Goal: Task Accomplishment & Management: Use online tool/utility

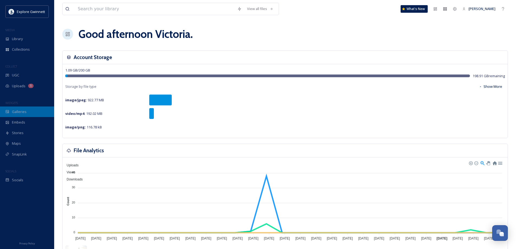
click at [17, 110] on span "Galleries" at bounding box center [19, 111] width 15 height 5
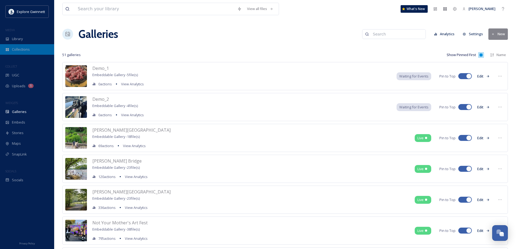
click at [23, 50] on span "Collections" at bounding box center [21, 49] width 18 height 5
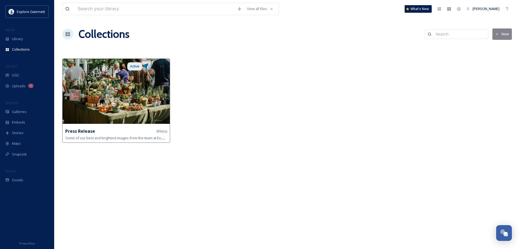
click at [101, 120] on img at bounding box center [116, 91] width 107 height 65
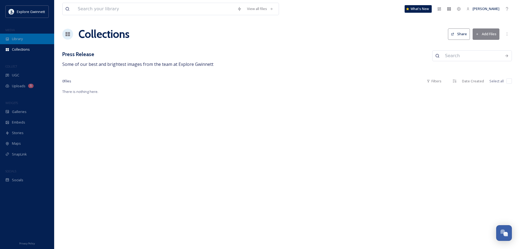
click at [18, 39] on span "Library" at bounding box center [17, 38] width 11 height 5
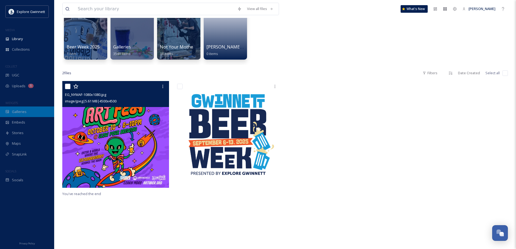
scroll to position [52, 0]
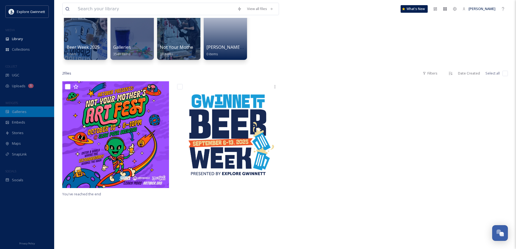
click at [10, 108] on div "Galleries" at bounding box center [27, 111] width 54 height 11
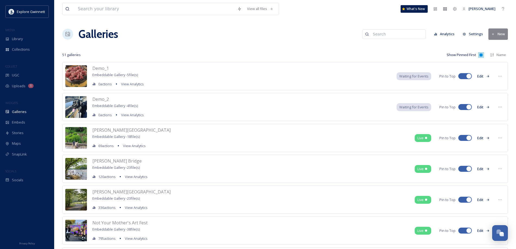
click at [496, 35] on button "New" at bounding box center [497, 33] width 19 height 11
click at [492, 48] on div "Gallery" at bounding box center [495, 46] width 24 height 11
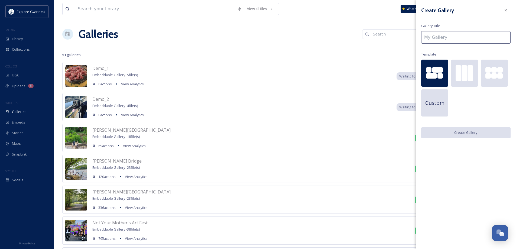
click at [441, 38] on input at bounding box center [465, 37] width 89 height 12
type input "[GEOGRAPHIC_DATA]"
click at [429, 74] on div at bounding box center [431, 75] width 11 height 5
click at [464, 134] on button "Create Gallery" at bounding box center [465, 132] width 89 height 11
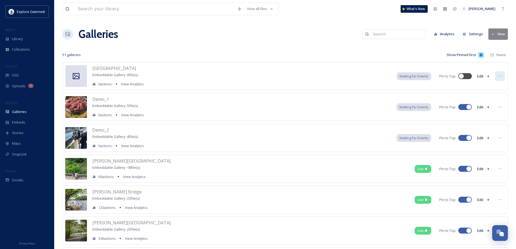
click at [498, 77] on icon at bounding box center [500, 76] width 4 height 4
click at [490, 90] on span "Edit Gallery" at bounding box center [486, 87] width 18 height 5
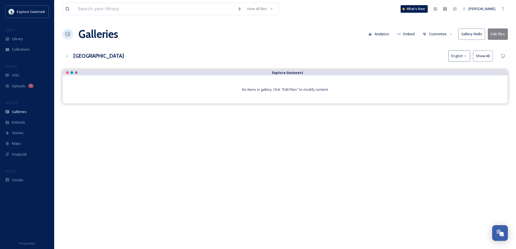
click at [496, 33] on button "Edit files" at bounding box center [497, 33] width 20 height 11
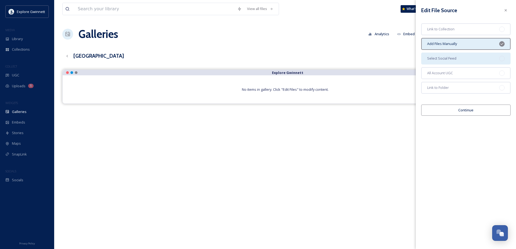
click at [463, 58] on div "Select Social Feed" at bounding box center [465, 59] width 89 height 12
click at [458, 110] on button "Continue" at bounding box center [465, 109] width 89 height 11
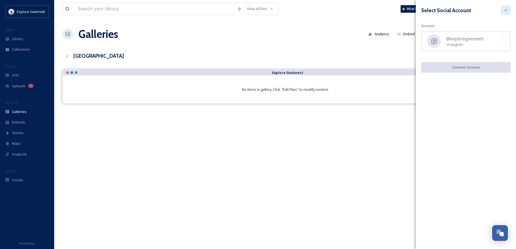
click at [505, 9] on icon at bounding box center [505, 10] width 4 height 4
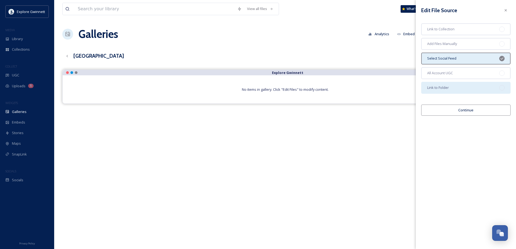
click at [454, 86] on div "Link to Folder" at bounding box center [465, 88] width 89 height 12
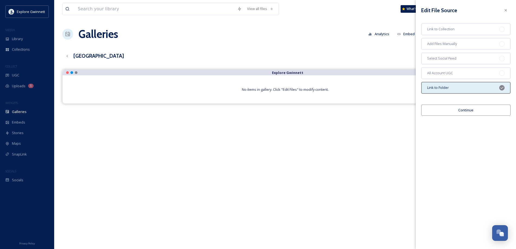
click at [457, 109] on button "Continue" at bounding box center [465, 109] width 89 height 11
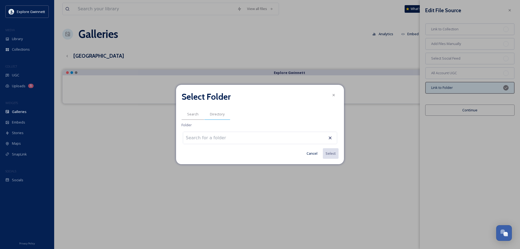
click at [213, 116] on span "Directory" at bounding box center [217, 114] width 15 height 5
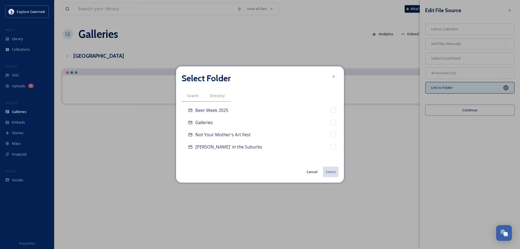
click at [194, 96] on span "Search" at bounding box center [192, 95] width 11 height 5
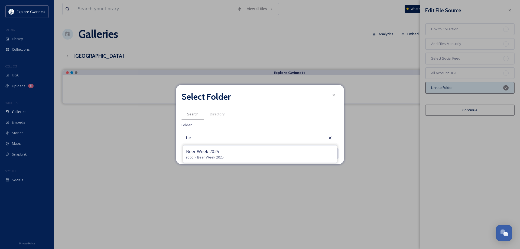
type input "b"
click at [331, 95] on icon at bounding box center [333, 95] width 4 height 4
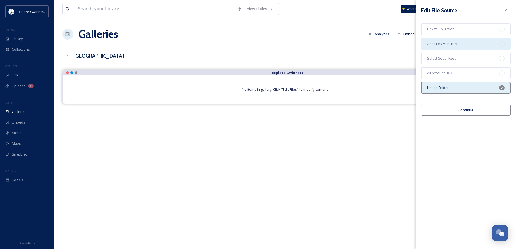
click at [443, 44] on span "Add Files Manually" at bounding box center [442, 43] width 30 height 5
click at [455, 110] on button "Continue" at bounding box center [465, 109] width 89 height 11
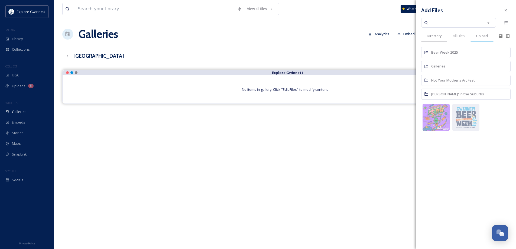
click at [477, 37] on span "Upload" at bounding box center [482, 35] width 12 height 5
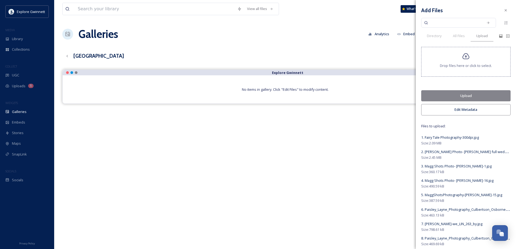
click at [465, 95] on button "Upload" at bounding box center [465, 95] width 89 height 11
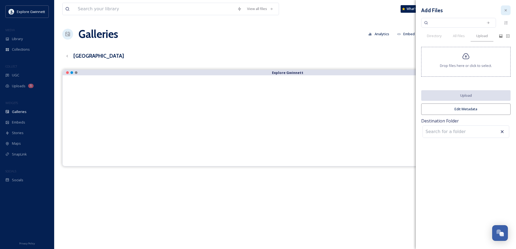
click at [506, 9] on icon at bounding box center [505, 10] width 4 height 4
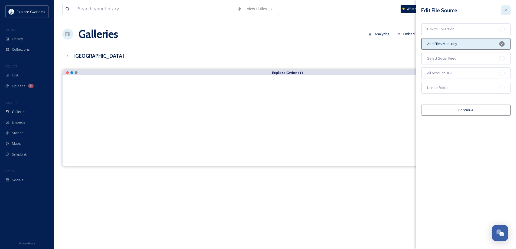
click at [505, 12] on icon at bounding box center [505, 10] width 4 height 4
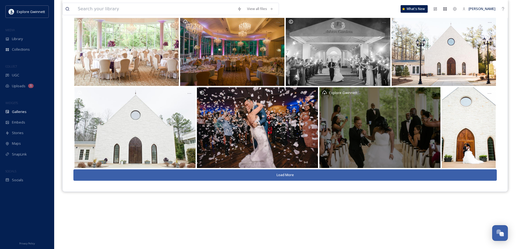
scroll to position [78, 0]
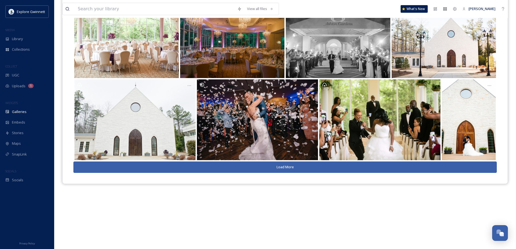
click at [282, 167] on button "Load More" at bounding box center [284, 166] width 423 height 11
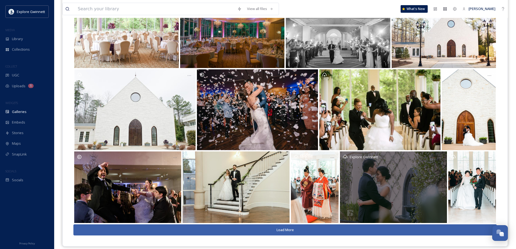
scroll to position [93, 0]
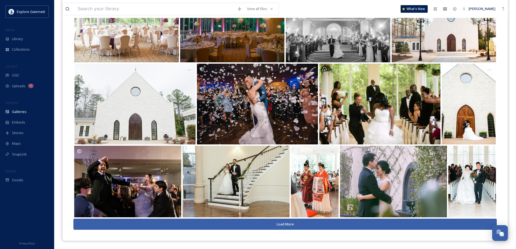
click at [290, 225] on button "Load More" at bounding box center [284, 223] width 423 height 11
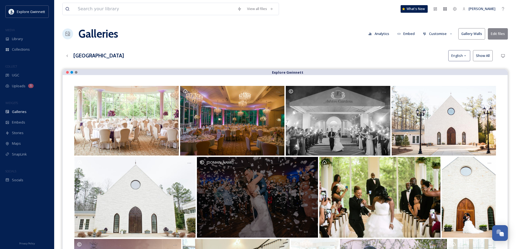
scroll to position [0, 0]
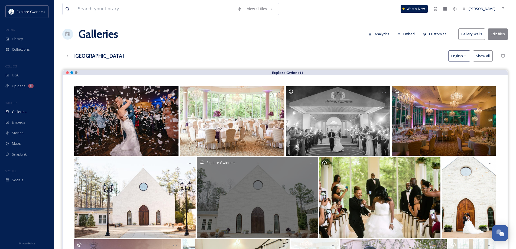
click at [274, 198] on div "Explore Gwinnett" at bounding box center [257, 197] width 121 height 81
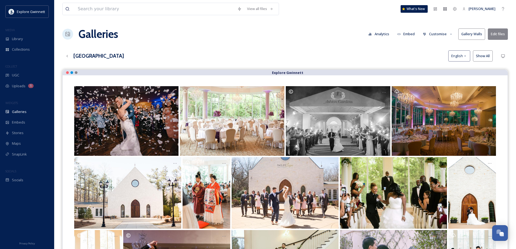
click at [411, 34] on button "Embed" at bounding box center [405, 34] width 23 height 11
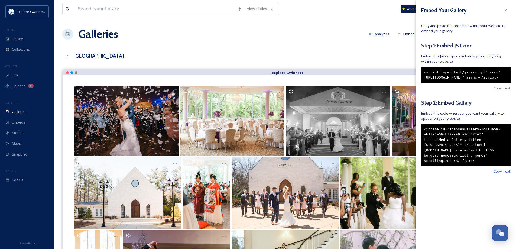
click at [504, 174] on span "Copy Text" at bounding box center [501, 171] width 17 height 5
click at [505, 13] on div at bounding box center [505, 10] width 10 height 10
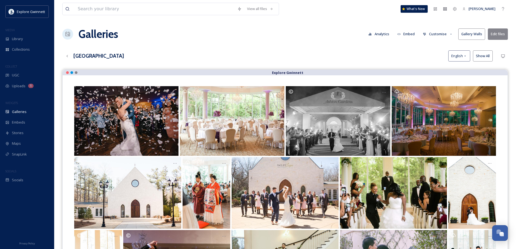
click at [294, 71] on strong "Explore Gwinnett" at bounding box center [287, 72] width 31 height 5
click at [75, 71] on div at bounding box center [76, 72] width 3 height 3
click at [70, 72] on div at bounding box center [71, 72] width 3 height 3
click at [434, 36] on button "Customise" at bounding box center [437, 34] width 35 height 11
click at [434, 67] on span "Buttons" at bounding box center [429, 67] width 13 height 5
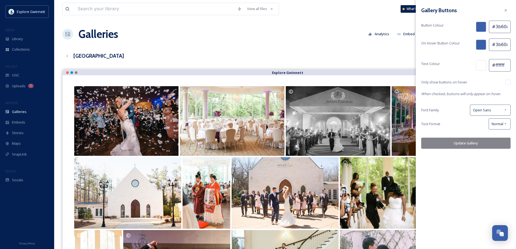
click at [483, 28] on div at bounding box center [481, 27] width 10 height 10
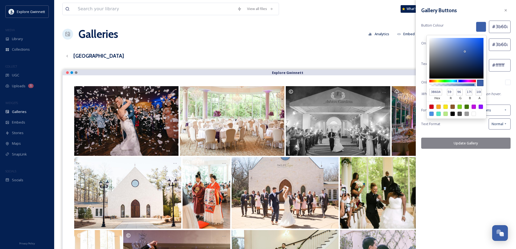
type input "#4167b1"
type input "4167B1"
type input "65"
type input "103"
type input "177"
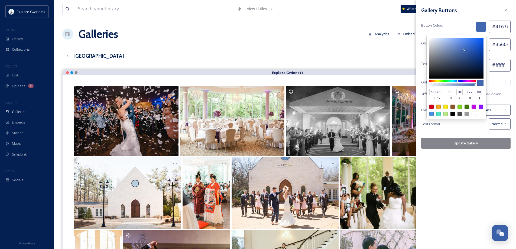
type input "#3961af"
type input "3961AF"
type input "57"
type input "97"
type input "175"
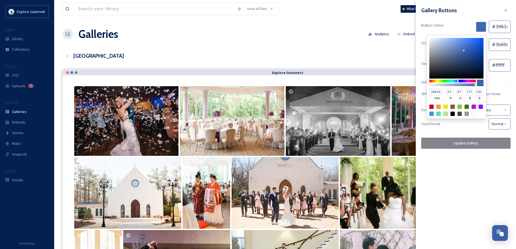
type input "#375fad"
type input "375FAD"
type input "55"
type input "95"
type input "173"
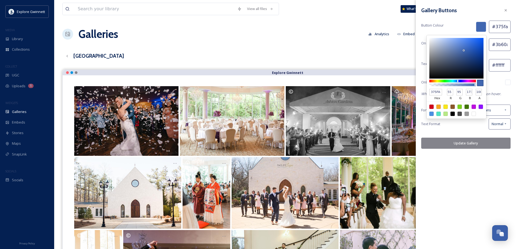
type input "#355dac"
type input "355DAC"
type input "53"
type input "93"
type input "172"
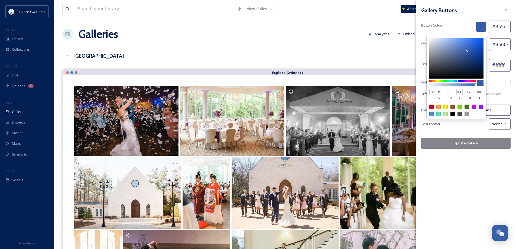
type input "#345cac"
type input "345CAC"
type input "52"
type input "92"
type input "#2e57a8"
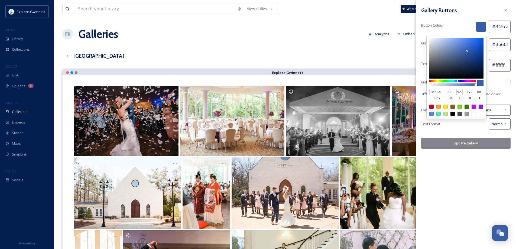
type input "2E57A8"
type input "46"
type input "87"
type input "168"
type input "#2a54a7"
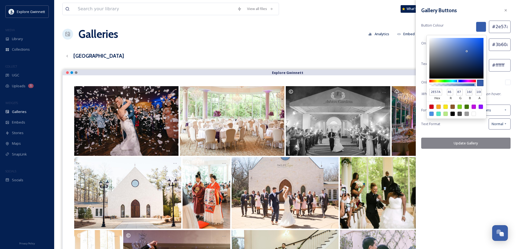
type input "2A54A7"
type input "42"
type input "84"
type input "167"
type input "#2852a5"
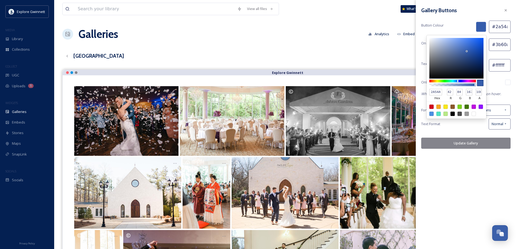
type input "2852A5"
type input "40"
type input "82"
type input "165"
type input "#244fa3"
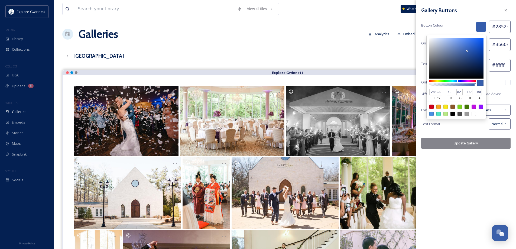
type input "244FA3"
type input "36"
type input "79"
type input "163"
type input "#214ca0"
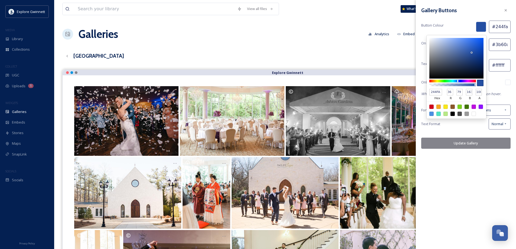
type input "214CA0"
type input "33"
type input "76"
type input "160"
type input "#1e4aa0"
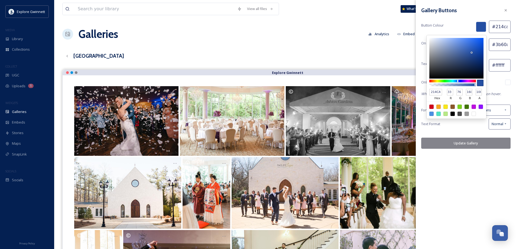
type input "1E4AA0"
type input "30"
type input "74"
type input "#1c489e"
type input "1C489E"
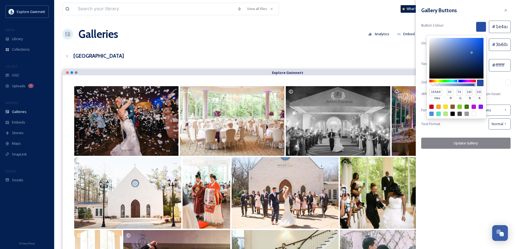
type input "28"
type input "72"
type input "158"
type input "#1a469c"
type input "1A469C"
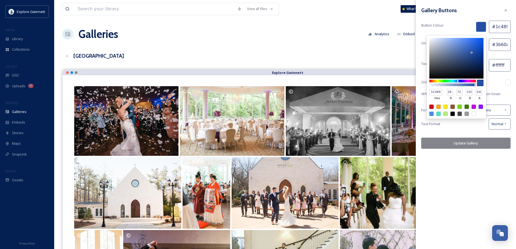
type input "26"
type input "70"
type input "156"
type input "#18459c"
type input "18459C"
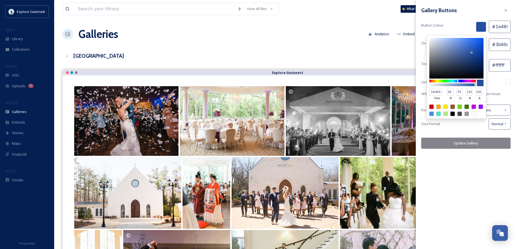
type input "24"
type input "69"
type input "#154299"
type input "154299"
type input "21"
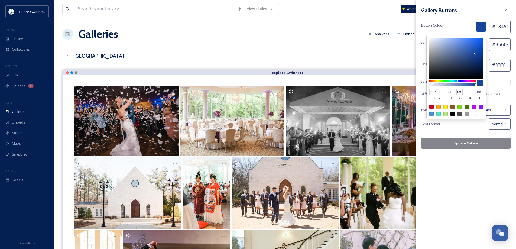
type input "66"
type input "153"
type input "#144199"
type input "144199"
type input "20"
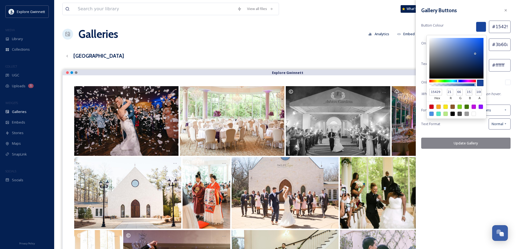
type input "65"
type input "#123f97"
type input "123F97"
type input "18"
type input "63"
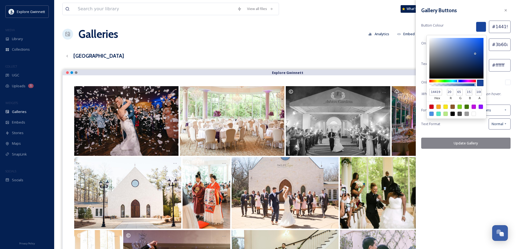
type input "151"
type input "#113e97"
type input "113E97"
type input "17"
type input "62"
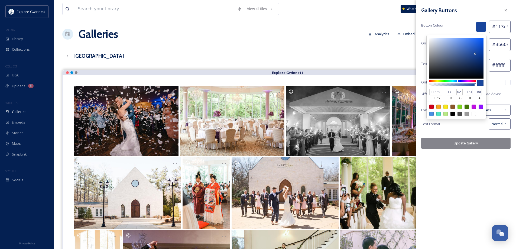
type input "#0e3c96"
type input "0E3C96"
type input "14"
type input "60"
type input "150"
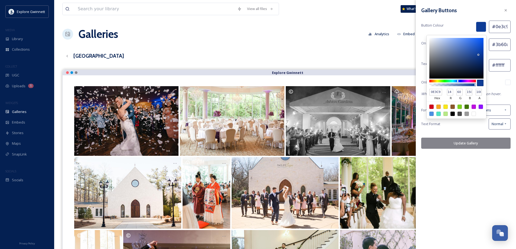
type input "#0c3a94"
type input "0C3A94"
type input "12"
type input "58"
type input "148"
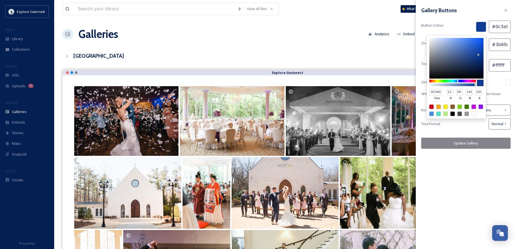
type input "#0b3994"
type input "0B3994"
type input "11"
type input "57"
type input "#0a3892"
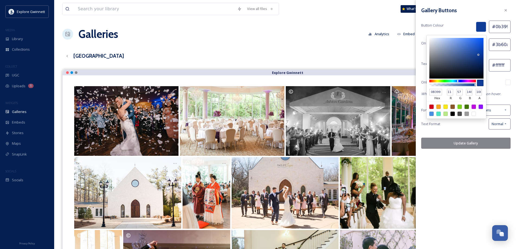
type input "0A3892"
type input "10"
type input "56"
type input "146"
type input "#093790"
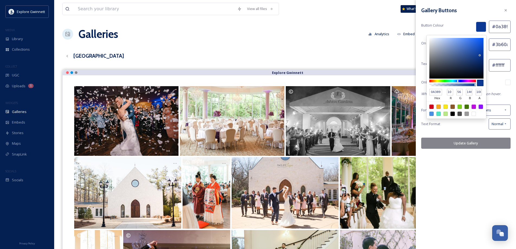
type input "093790"
type input "9"
type input "55"
type input "144"
type input "#08368f"
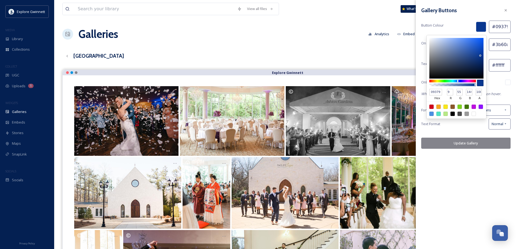
type input "08368F"
type input "8"
type input "54"
type input "143"
type input "#07358f"
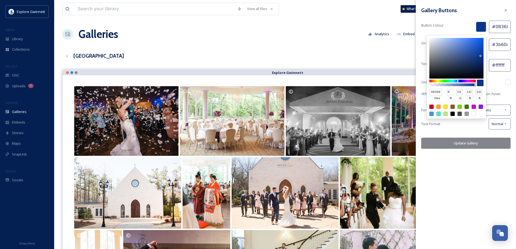
type input "07358F"
type input "7"
type input "53"
drag, startPoint x: 463, startPoint y: 50, endPoint x: 480, endPoint y: 56, distance: 18.1
click at [480, 56] on div at bounding box center [456, 58] width 54 height 41
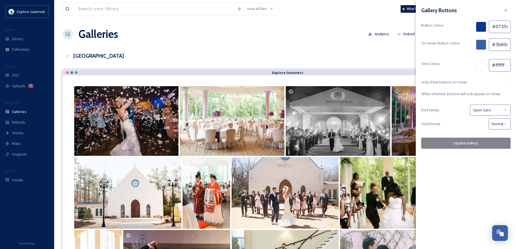
click at [468, 180] on div "Gallery Buttons Button Colour #07358f On Hover Button Colour #3b60aa Text Colou…" at bounding box center [465, 124] width 100 height 249
click at [483, 45] on div at bounding box center [481, 45] width 10 height 10
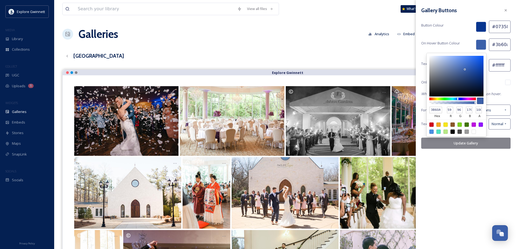
click at [431, 132] on div at bounding box center [431, 131] width 4 height 4
type input "#4a90e2"
type input "4A90E2"
type input "74"
type input "144"
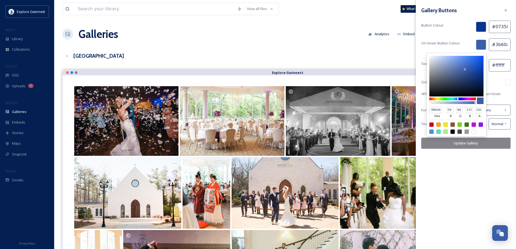
type input "226"
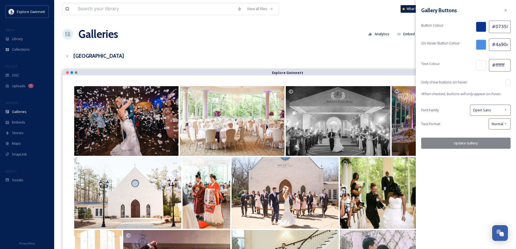
click at [466, 172] on div "Gallery Buttons Button Colour #07358f On Hover Button Colour #4a90e2 Text Colou…" at bounding box center [465, 124] width 100 height 249
click at [464, 145] on button "Update Gallery" at bounding box center [465, 143] width 89 height 11
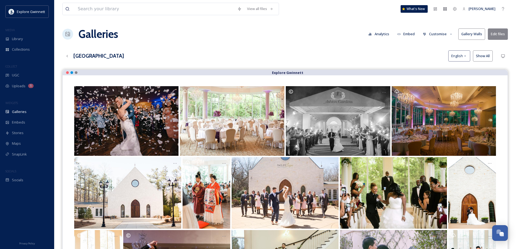
click at [434, 36] on button "Customise" at bounding box center [437, 34] width 35 height 11
click at [432, 79] on span "Lightbox" at bounding box center [430, 78] width 14 height 5
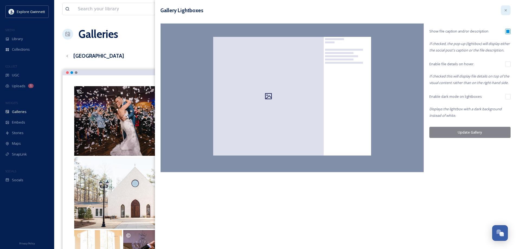
click at [507, 10] on icon at bounding box center [505, 10] width 4 height 4
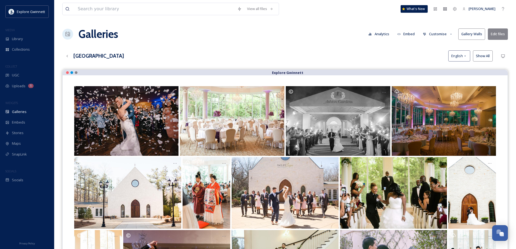
click at [446, 34] on button "Customise" at bounding box center [437, 34] width 35 height 11
click at [433, 86] on span "Template" at bounding box center [430, 88] width 15 height 5
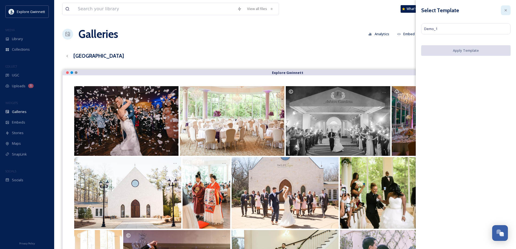
click at [505, 10] on icon at bounding box center [505, 10] width 4 height 4
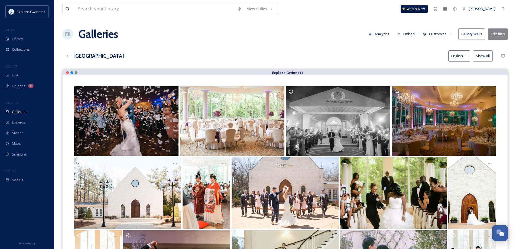
click at [448, 35] on button "Customise" at bounding box center [437, 34] width 35 height 11
click at [437, 47] on div "Layout" at bounding box center [439, 46] width 38 height 11
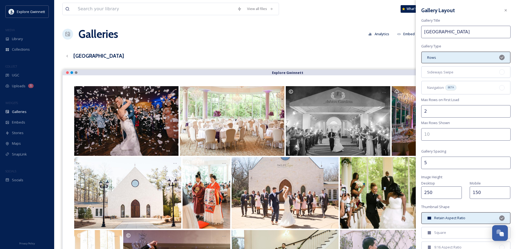
click at [436, 109] on input "2" at bounding box center [465, 111] width 89 height 12
type input "3"
click at [509, 124] on div "Gallery Layout Gallery Title [GEOGRAPHIC_DATA] Gallery Type Rows Sideways Swipe…" at bounding box center [465, 156] width 100 height 313
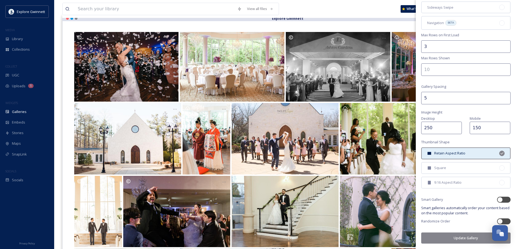
scroll to position [81, 0]
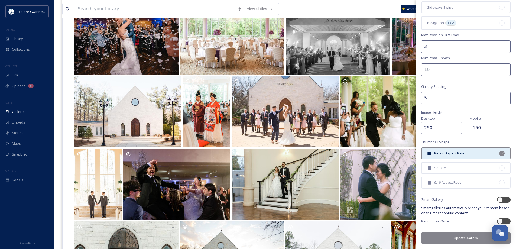
click at [463, 237] on button "Update Gallery" at bounding box center [465, 237] width 89 height 11
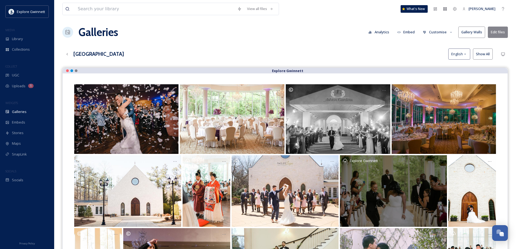
scroll to position [0, 0]
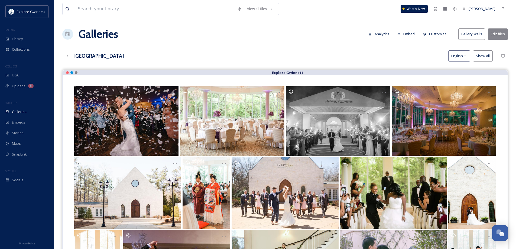
click at [436, 34] on button "Customise" at bounding box center [437, 34] width 35 height 11
click at [434, 60] on div "Thumbnails" at bounding box center [439, 57] width 38 height 11
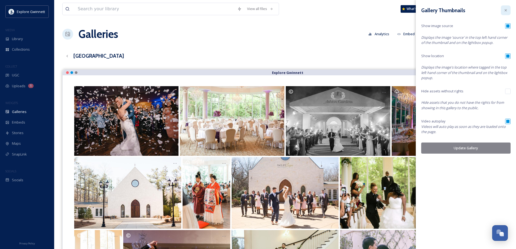
click at [508, 10] on div at bounding box center [505, 10] width 10 height 10
